Goal: Check status: Check status

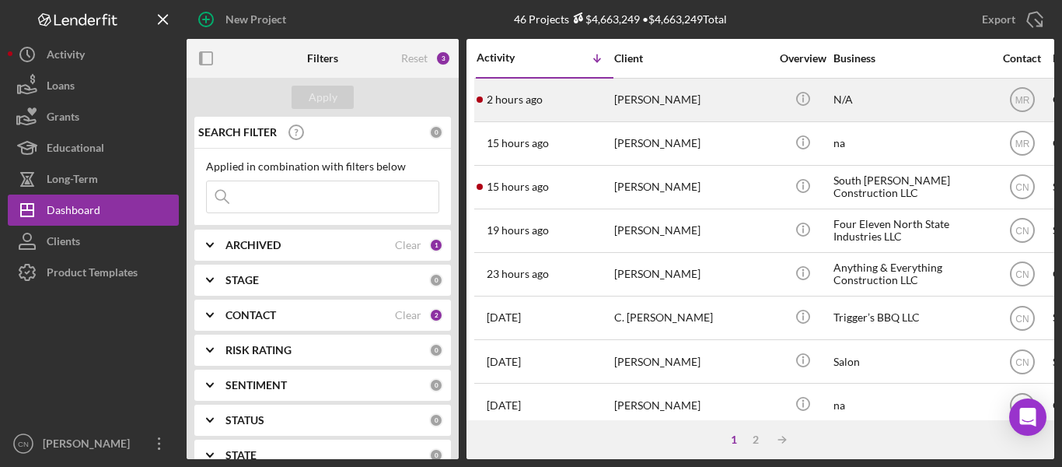
click at [663, 101] on div "[PERSON_NAME]" at bounding box center [692, 99] width 156 height 41
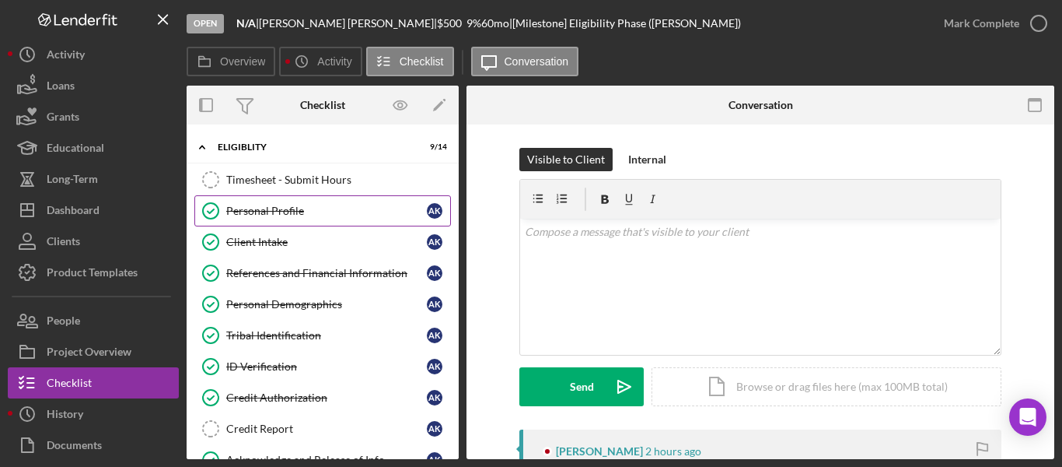
click at [236, 201] on link "Personal Profile Personal Profile A K" at bounding box center [322, 210] width 257 height 31
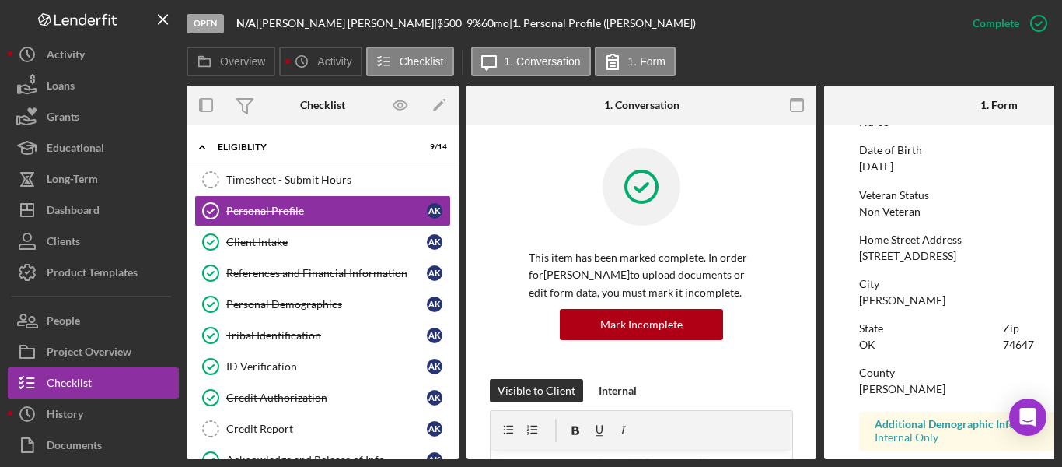
scroll to position [156, 0]
click at [259, 335] on div "Tribal Identification" at bounding box center [326, 335] width 201 height 12
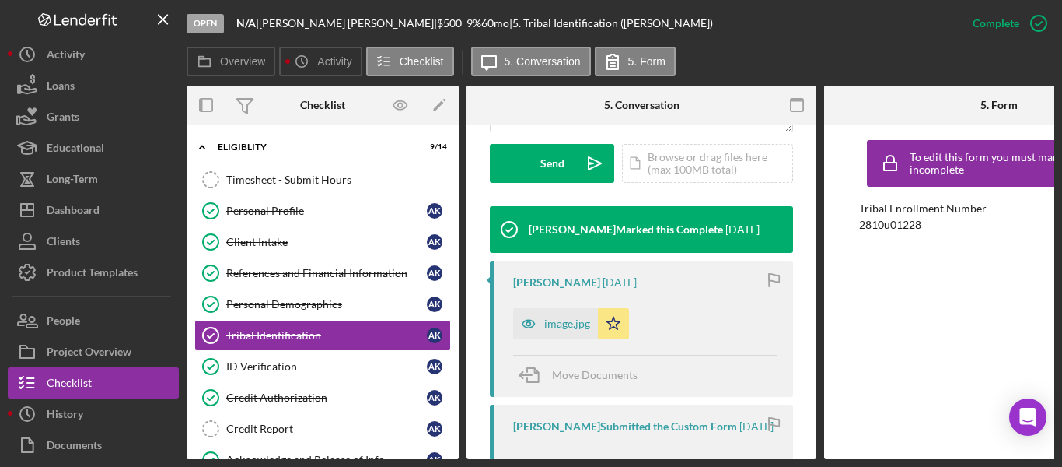
scroll to position [467, 0]
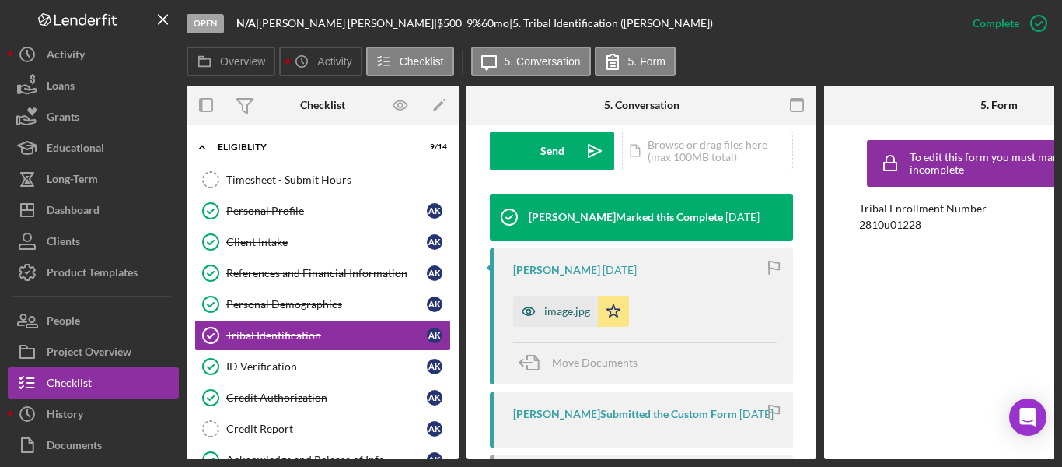
click at [559, 314] on div "image.jpg" at bounding box center [567, 311] width 46 height 12
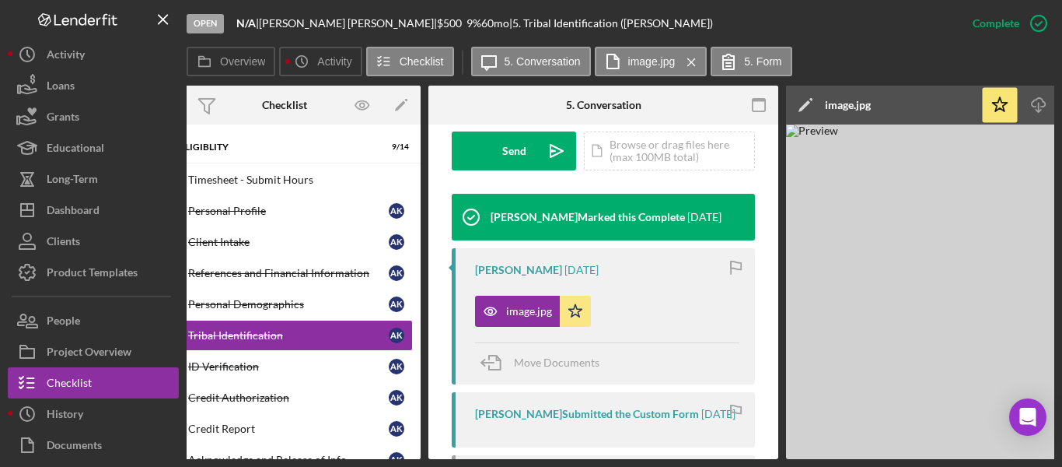
scroll to position [0, 0]
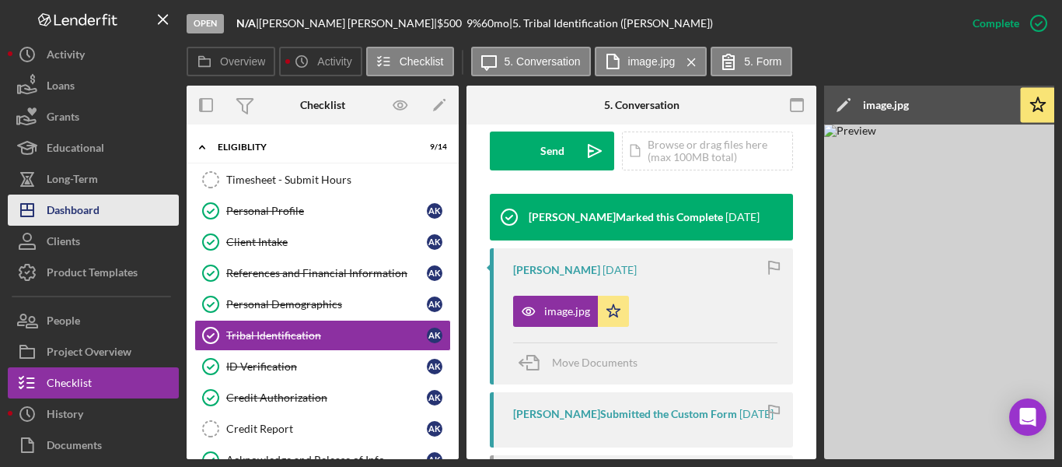
click at [62, 217] on div "Dashboard" at bounding box center [73, 211] width 53 height 35
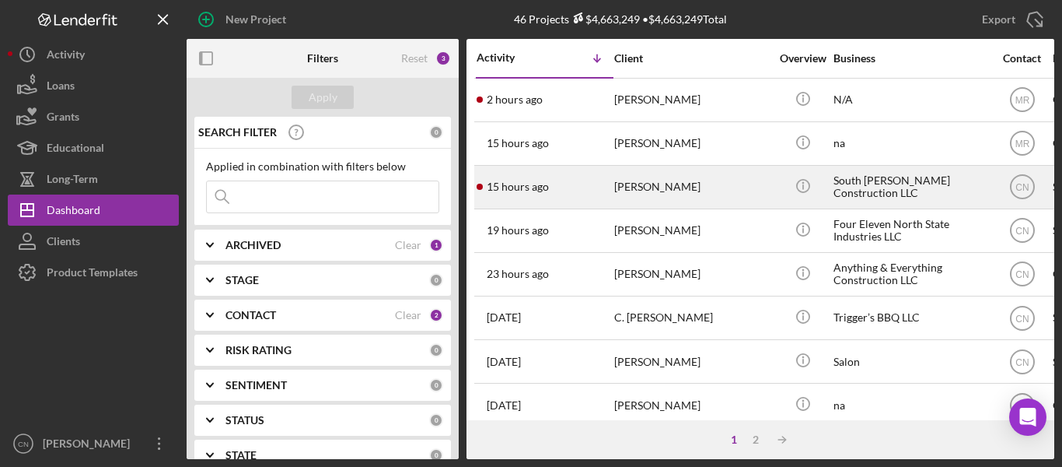
click at [644, 169] on div "Rocky Fugate" at bounding box center [692, 186] width 156 height 41
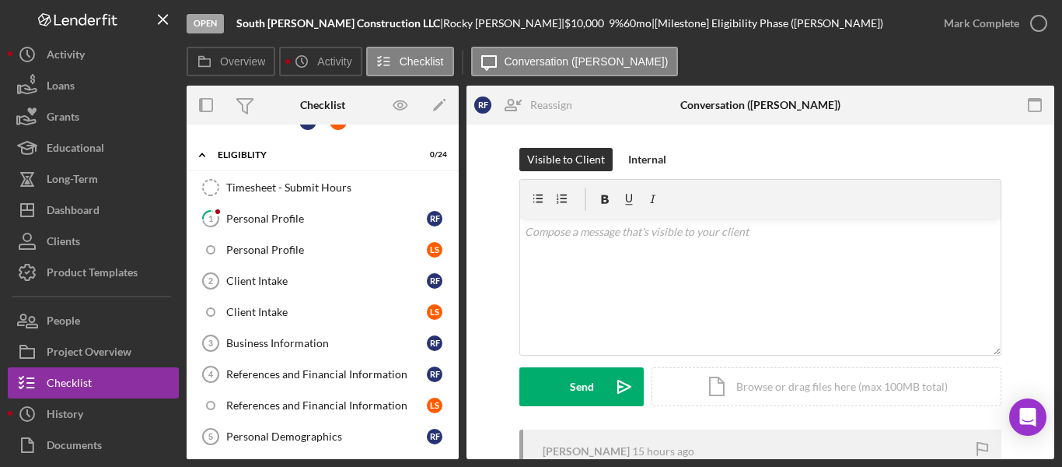
scroll to position [15, 0]
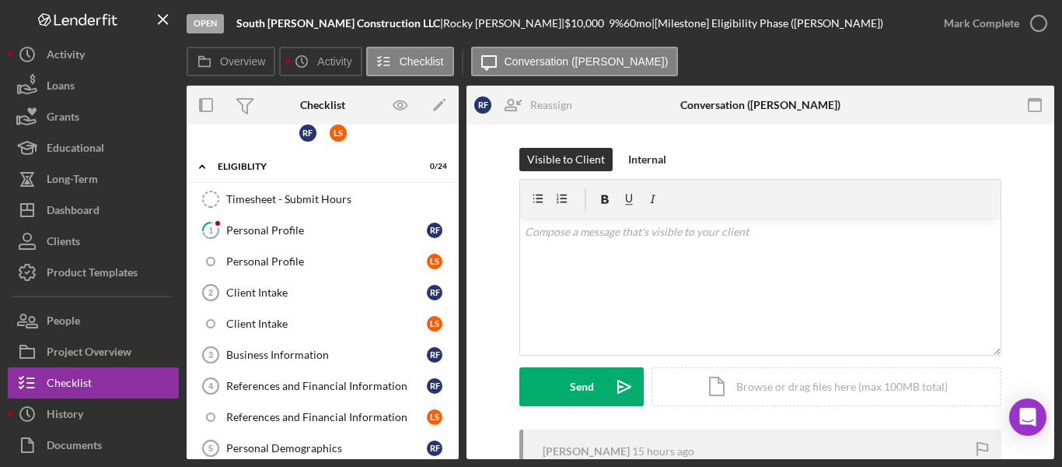
click at [275, 235] on div "Personal Profile" at bounding box center [326, 230] width 201 height 12
